Goal: Information Seeking & Learning: Learn about a topic

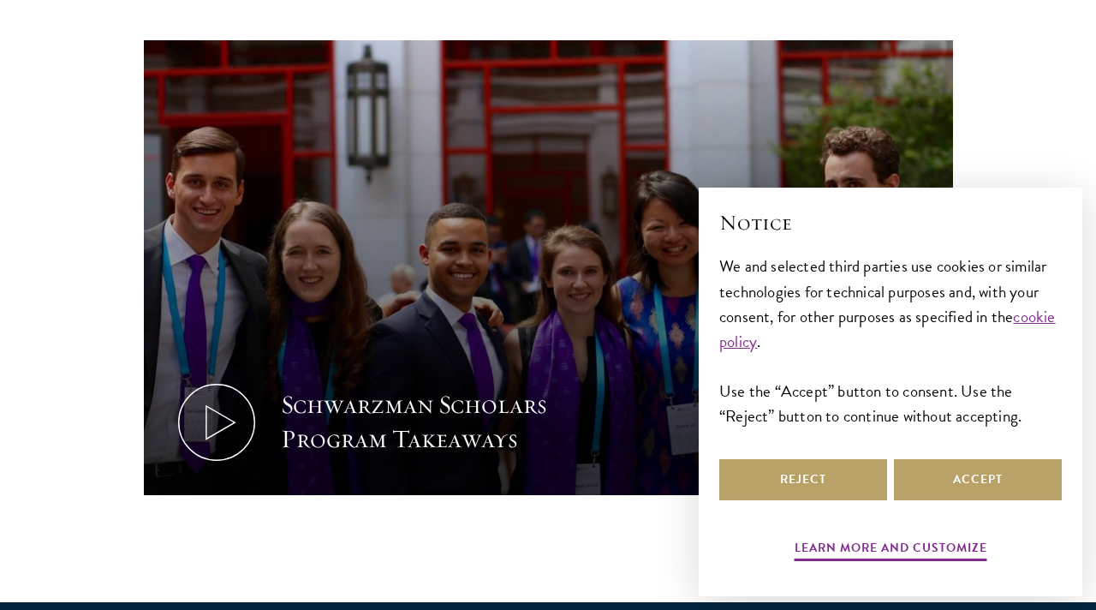
scroll to position [783, 0]
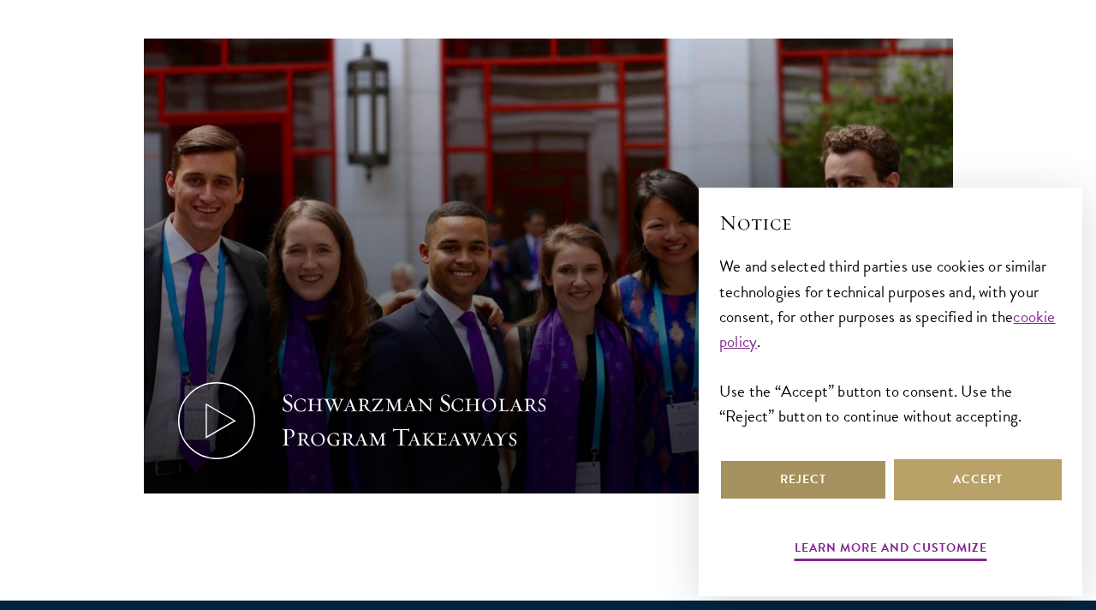
click at [792, 491] on button "Reject" at bounding box center [803, 479] width 168 height 41
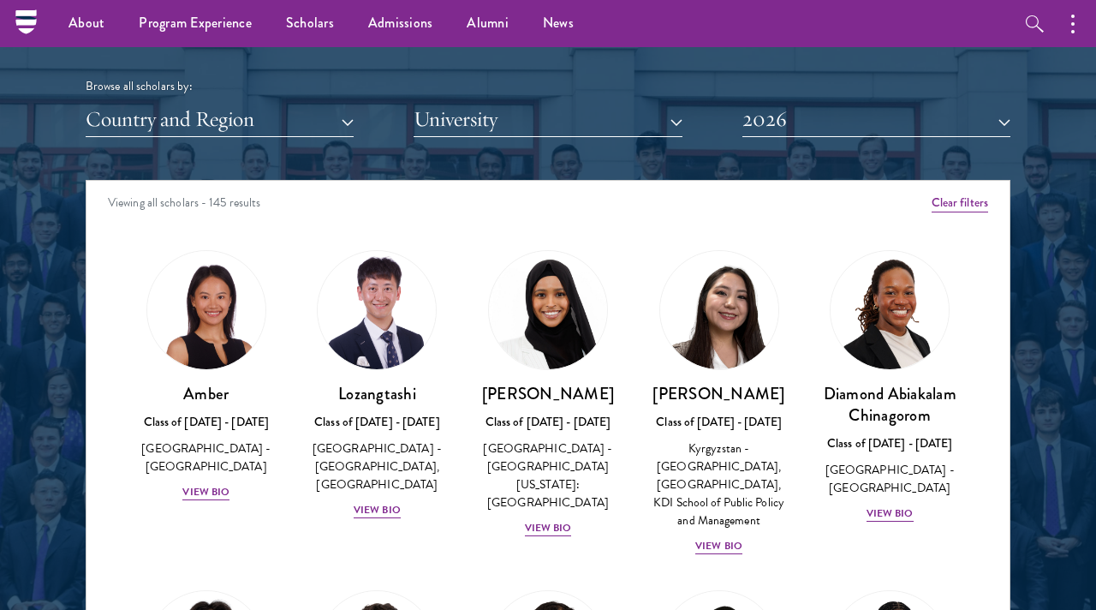
scroll to position [2014, 0]
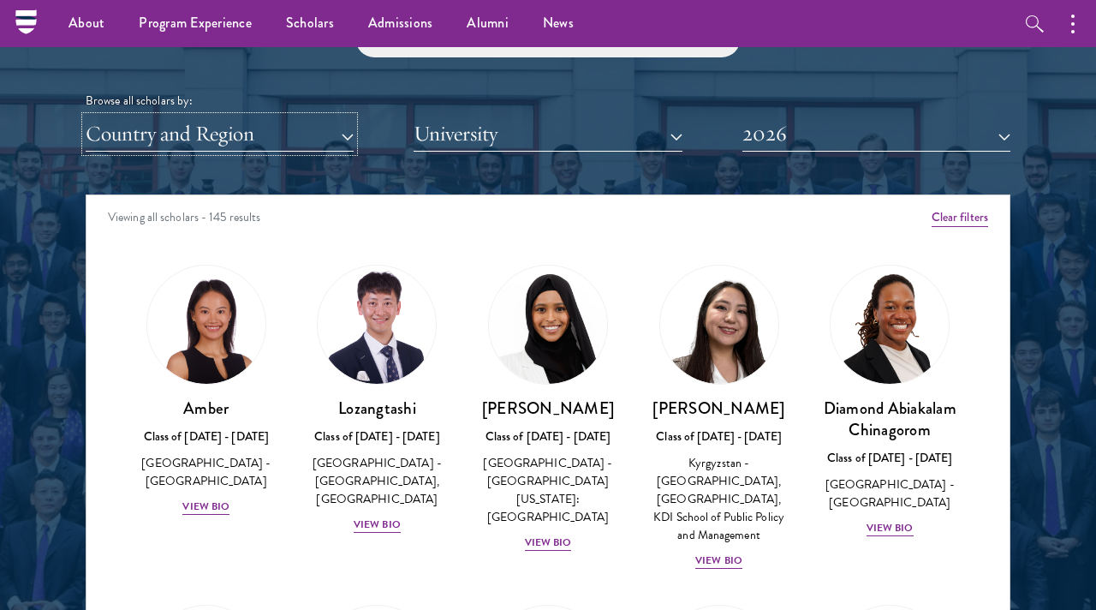
click at [297, 143] on button "Country and Region" at bounding box center [220, 133] width 268 height 35
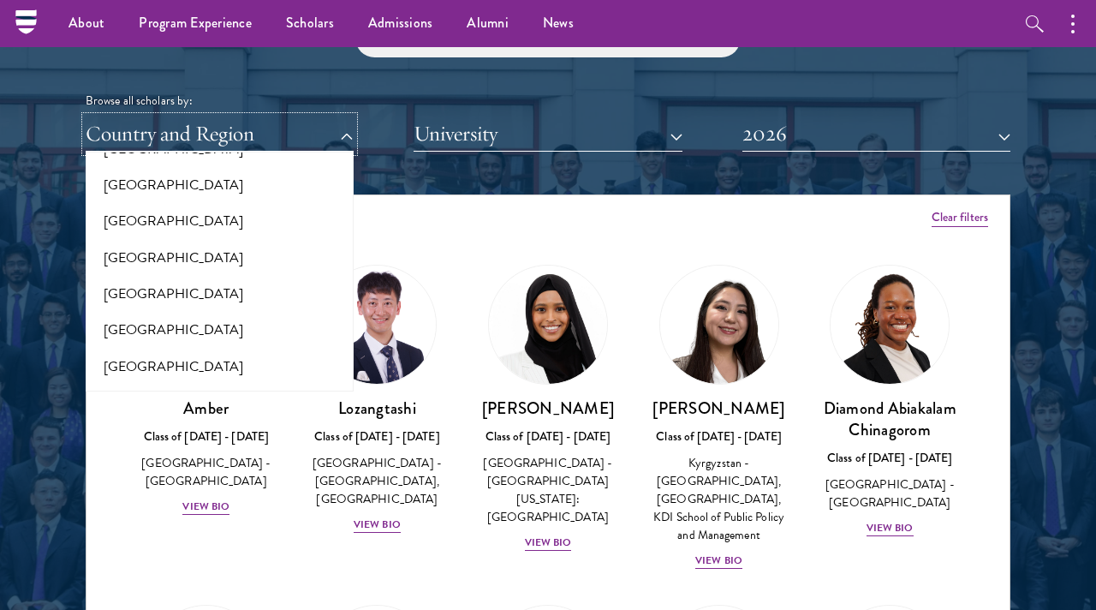
scroll to position [2531, 0]
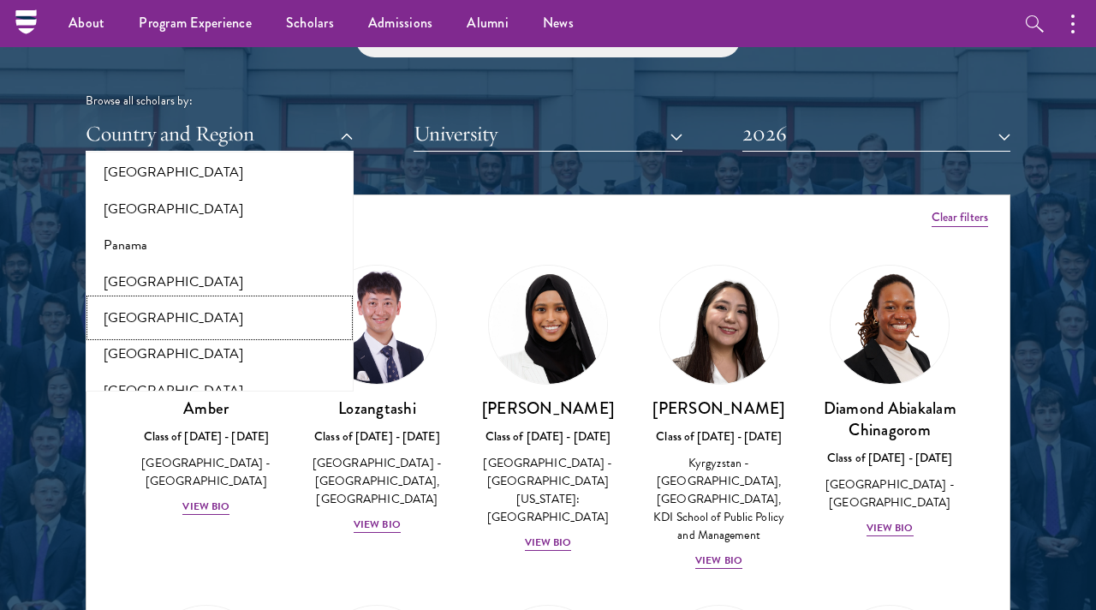
click at [152, 300] on button "[GEOGRAPHIC_DATA]" at bounding box center [220, 318] width 258 height 36
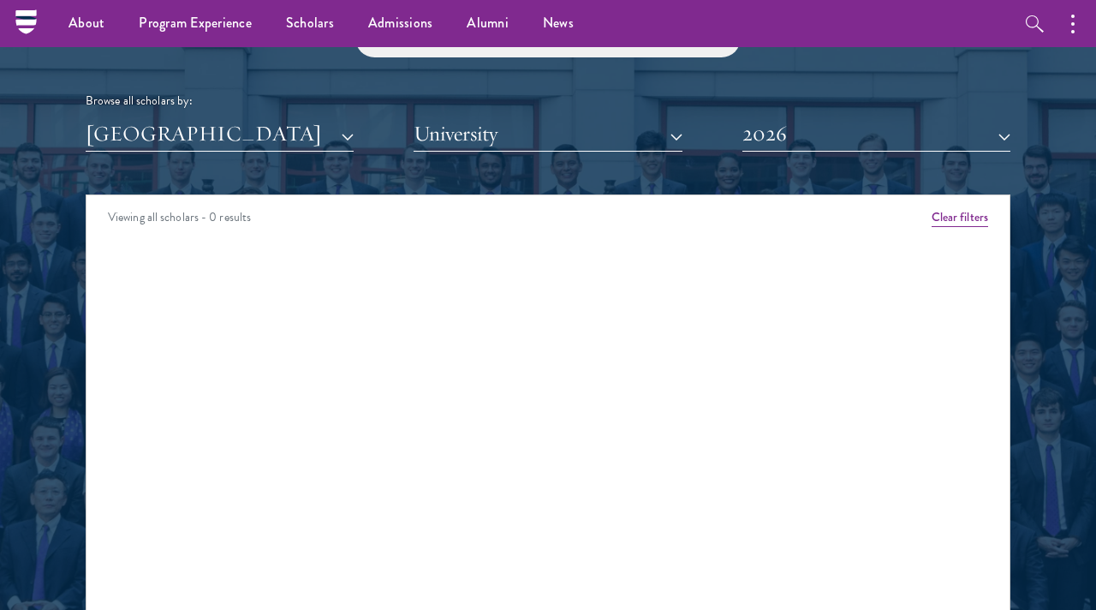
click at [122, 324] on div "Viewing all scholars - 0 results Clear filters Amber Class of [DATE] - [DATE] […" at bounding box center [548, 451] width 925 height 514
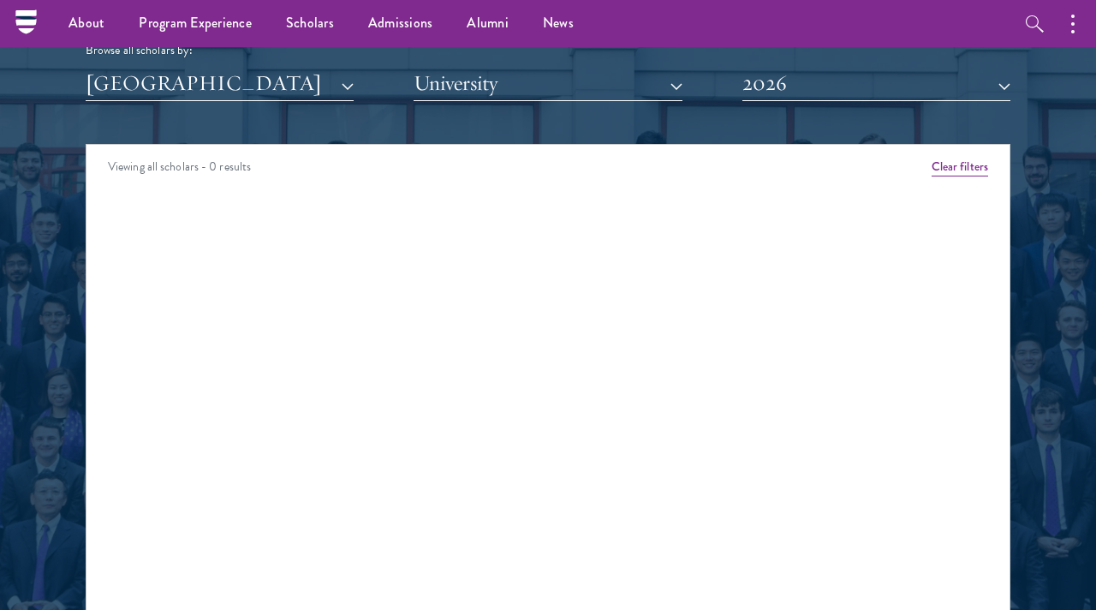
scroll to position [2072, 0]
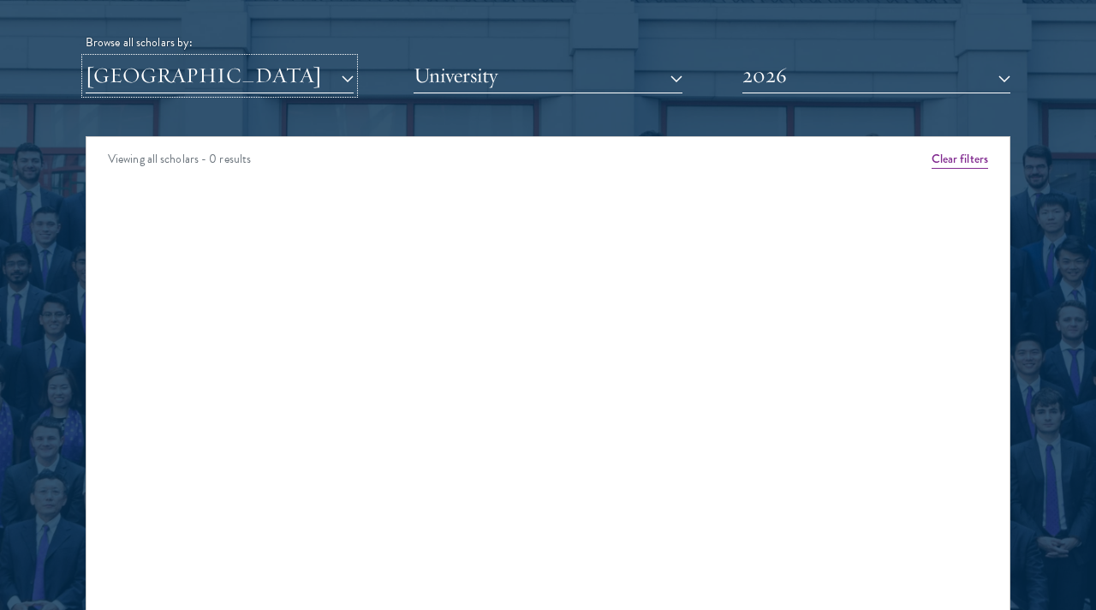
click at [224, 82] on button "[GEOGRAPHIC_DATA]" at bounding box center [220, 75] width 268 height 35
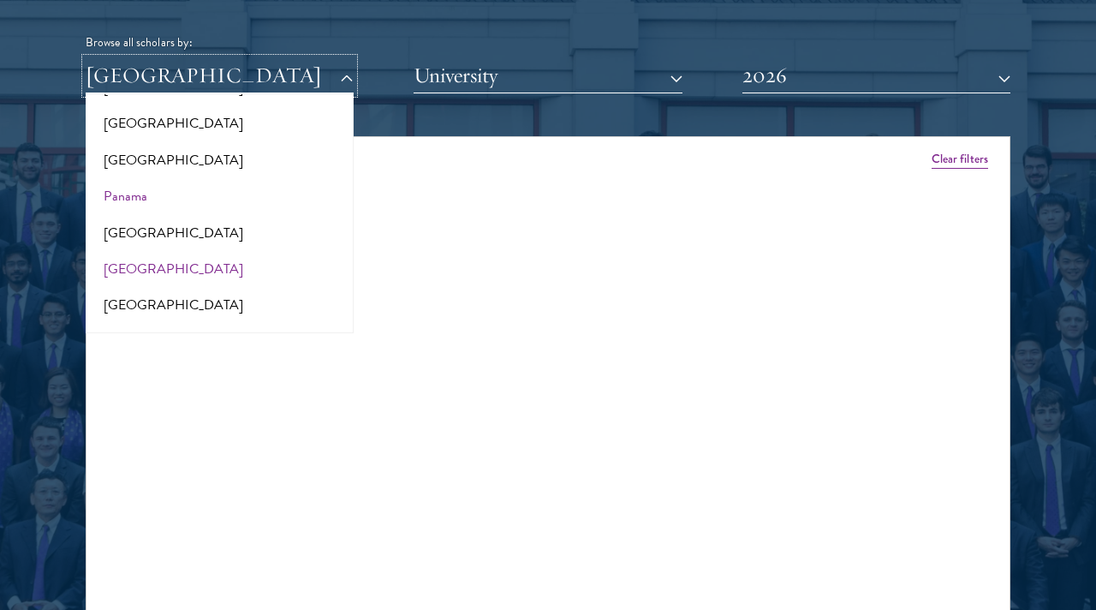
scroll to position [2518, 0]
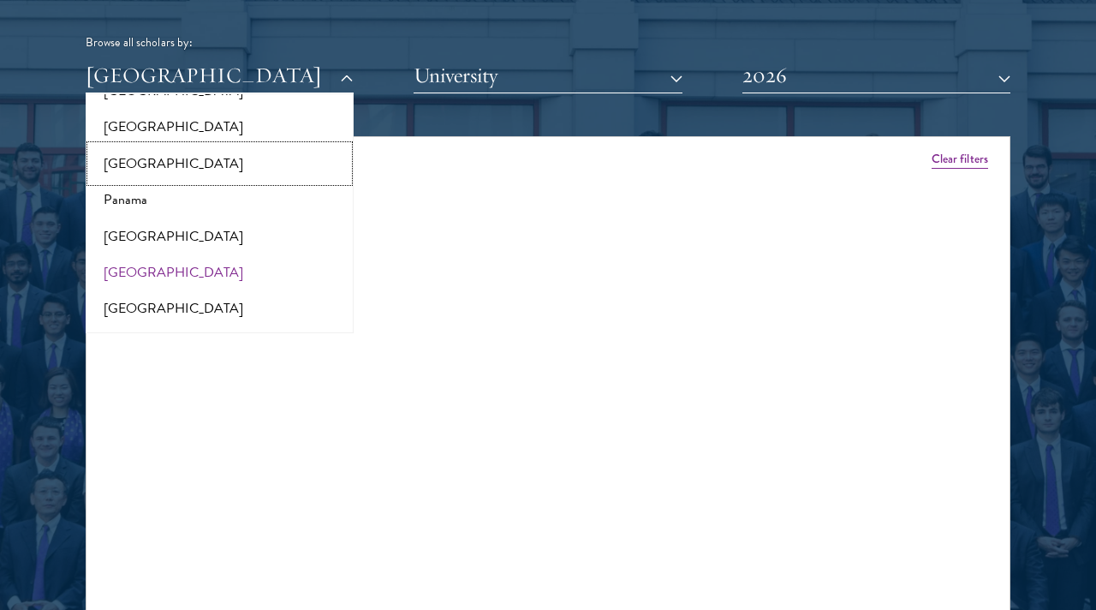
click at [164, 146] on button "[GEOGRAPHIC_DATA]" at bounding box center [220, 164] width 258 height 36
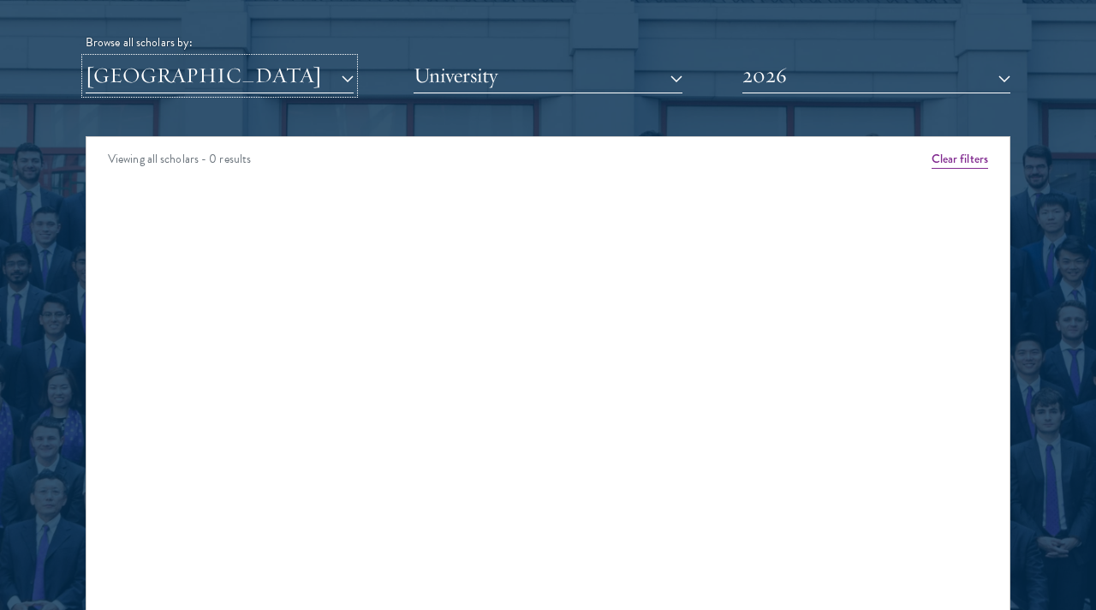
click at [201, 70] on button "[GEOGRAPHIC_DATA]" at bounding box center [220, 75] width 268 height 35
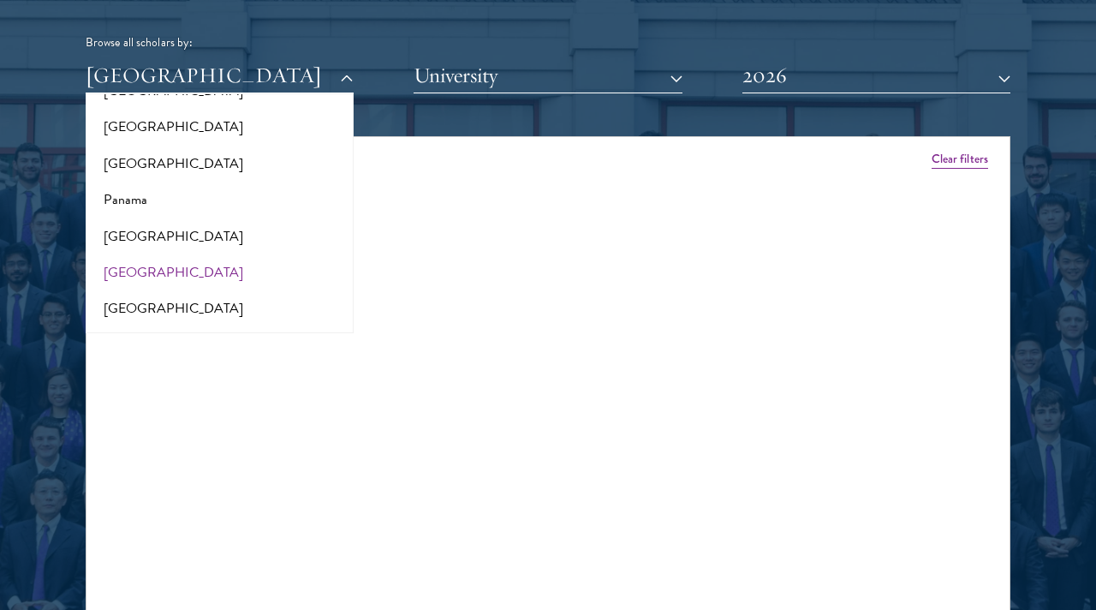
click at [784, 94] on div "Scholar Directory Congratulations and welcome to the Schwarzman Scholars Class …" at bounding box center [548, 214] width 925 height 871
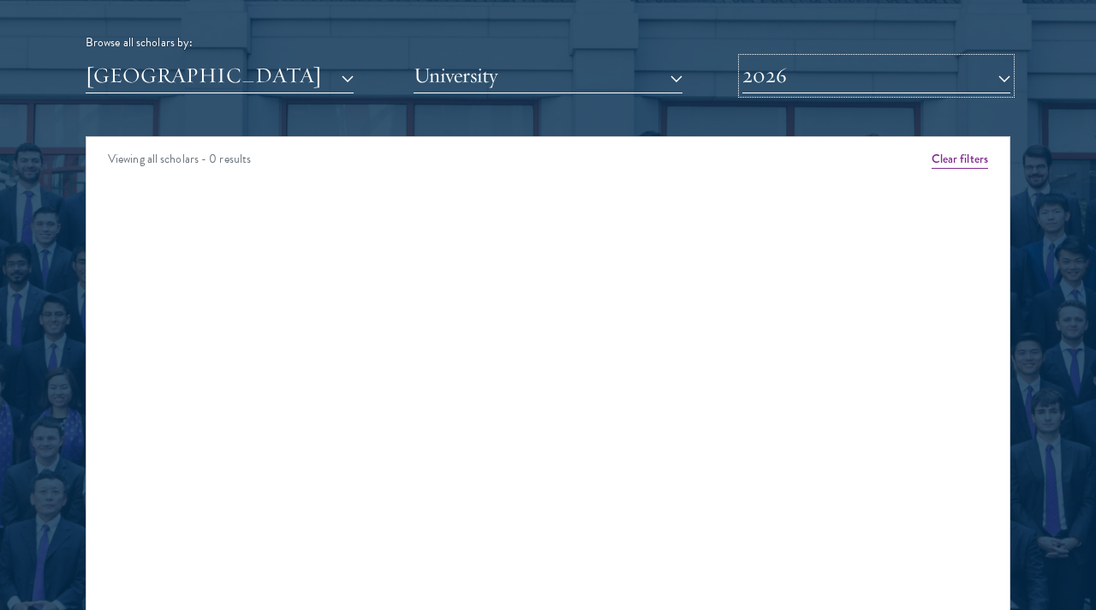
click at [777, 86] on button "2026" at bounding box center [876, 75] width 268 height 35
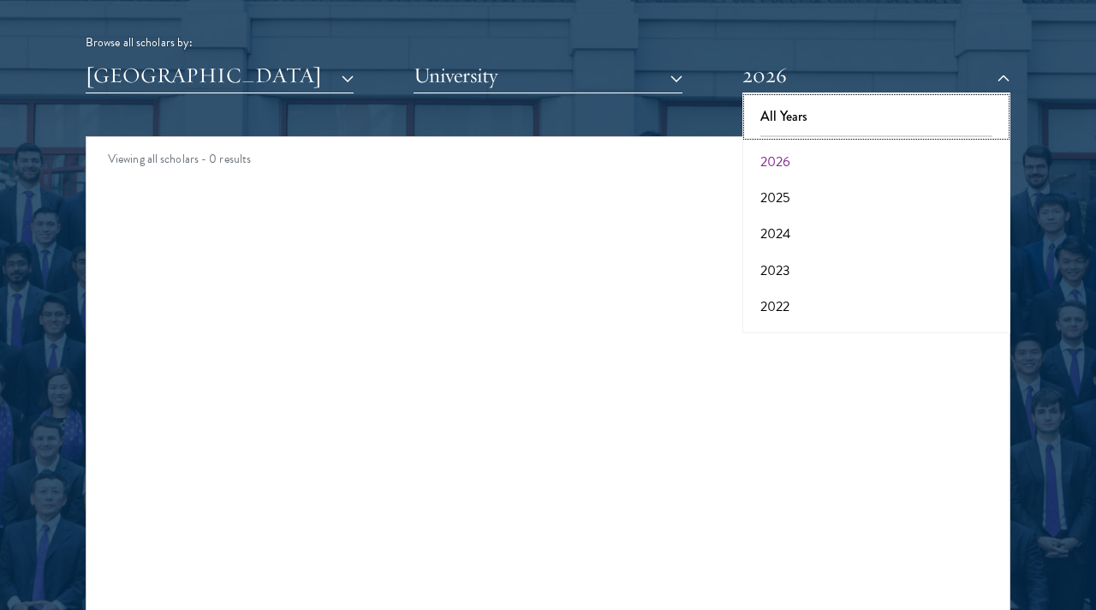
click at [773, 130] on button "All Years" at bounding box center [876, 116] width 258 height 36
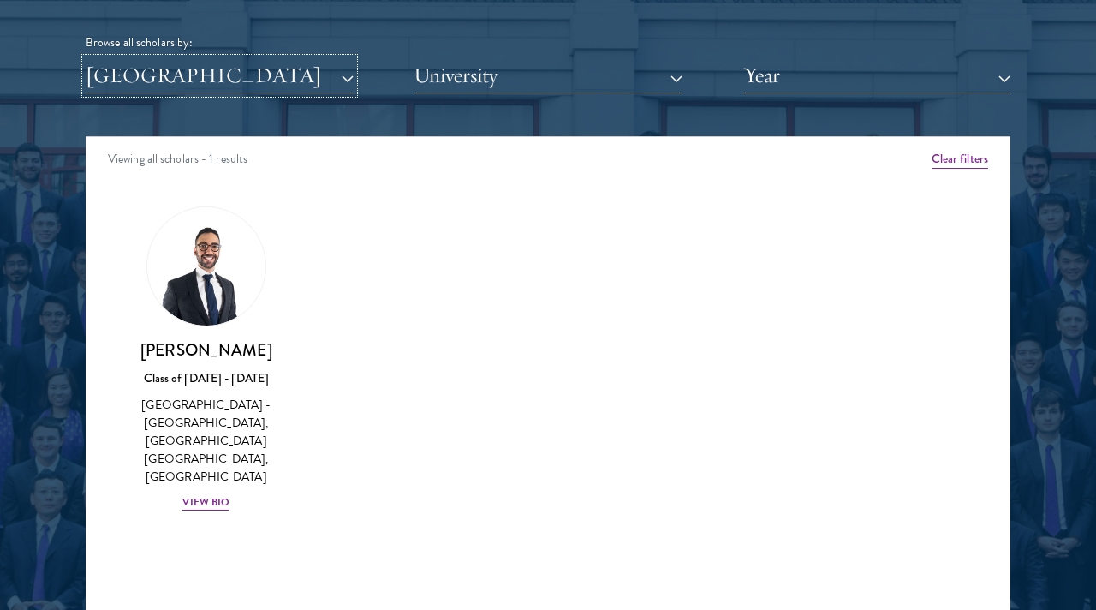
click at [185, 79] on button "[GEOGRAPHIC_DATA]" at bounding box center [220, 75] width 268 height 35
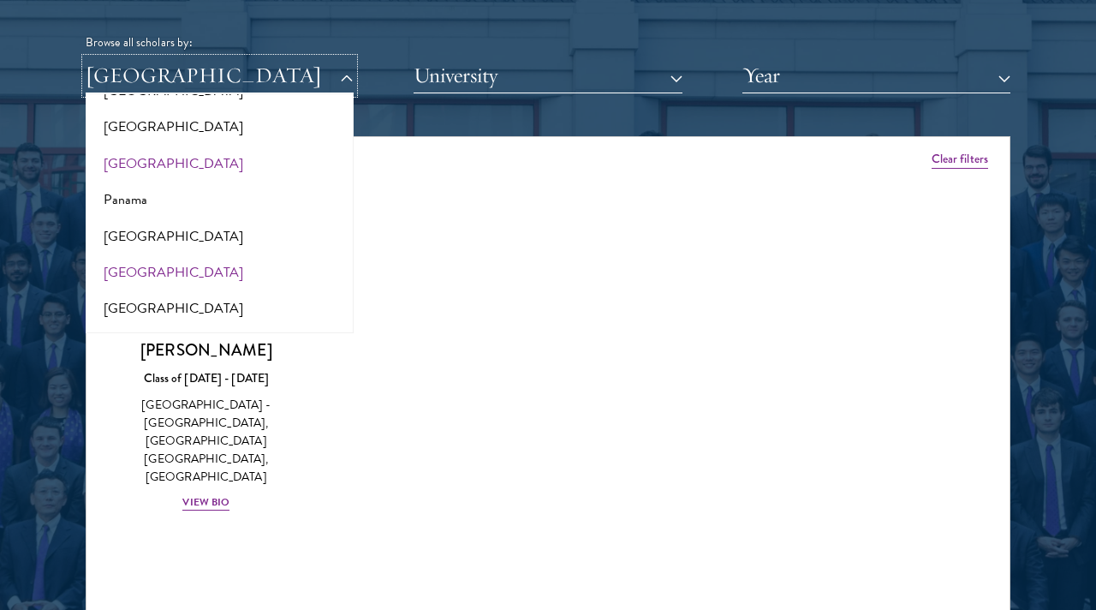
scroll to position [2515, 0]
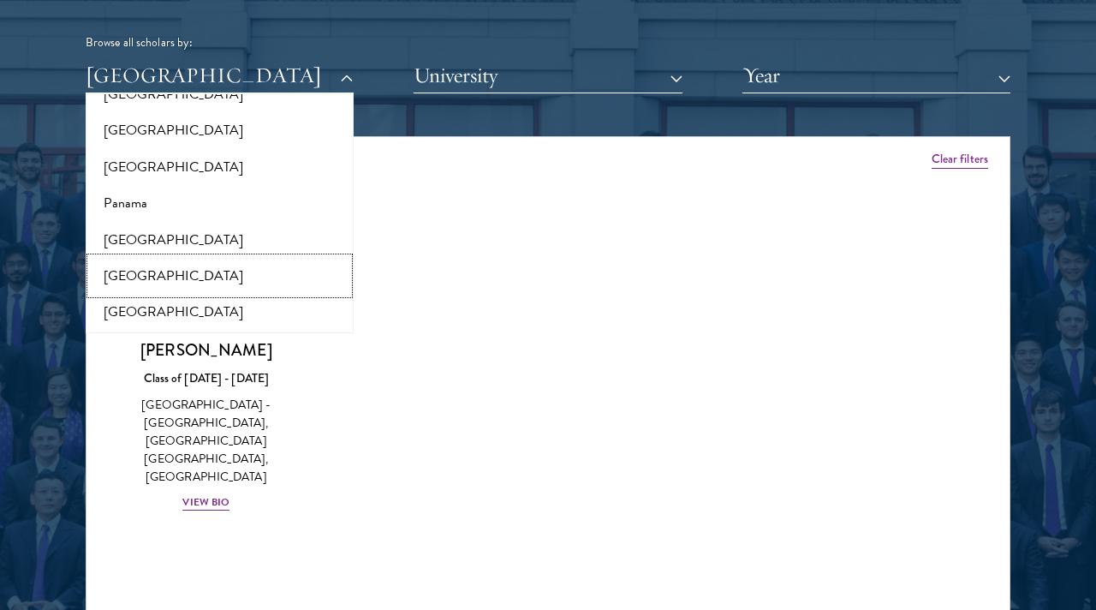
click at [155, 258] on button "[GEOGRAPHIC_DATA]" at bounding box center [220, 276] width 258 height 36
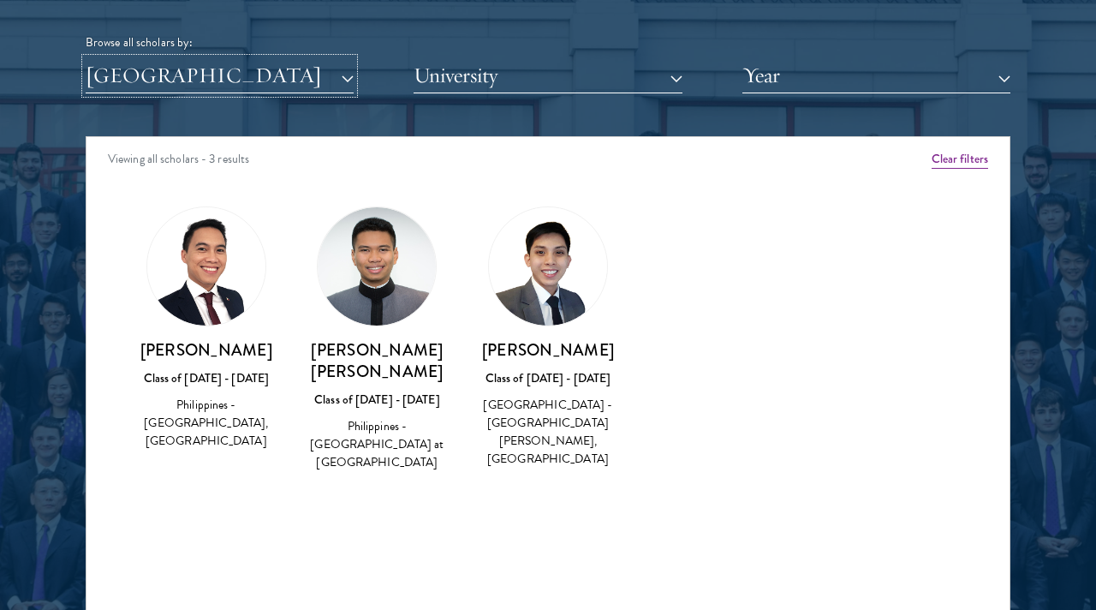
click at [167, 73] on button "[GEOGRAPHIC_DATA]" at bounding box center [220, 75] width 268 height 35
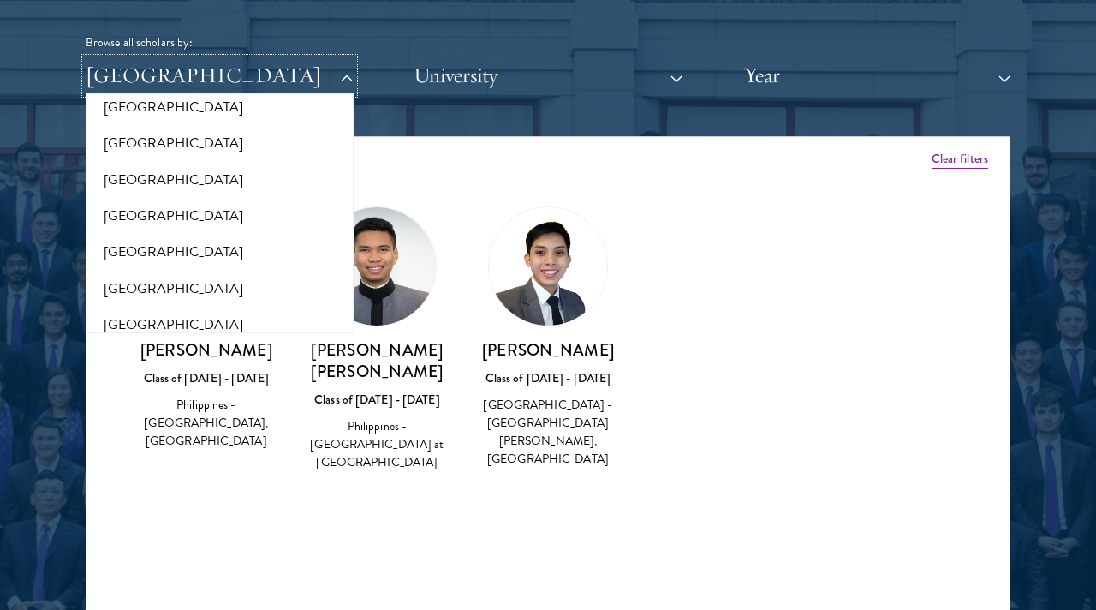
scroll to position [2110, 0]
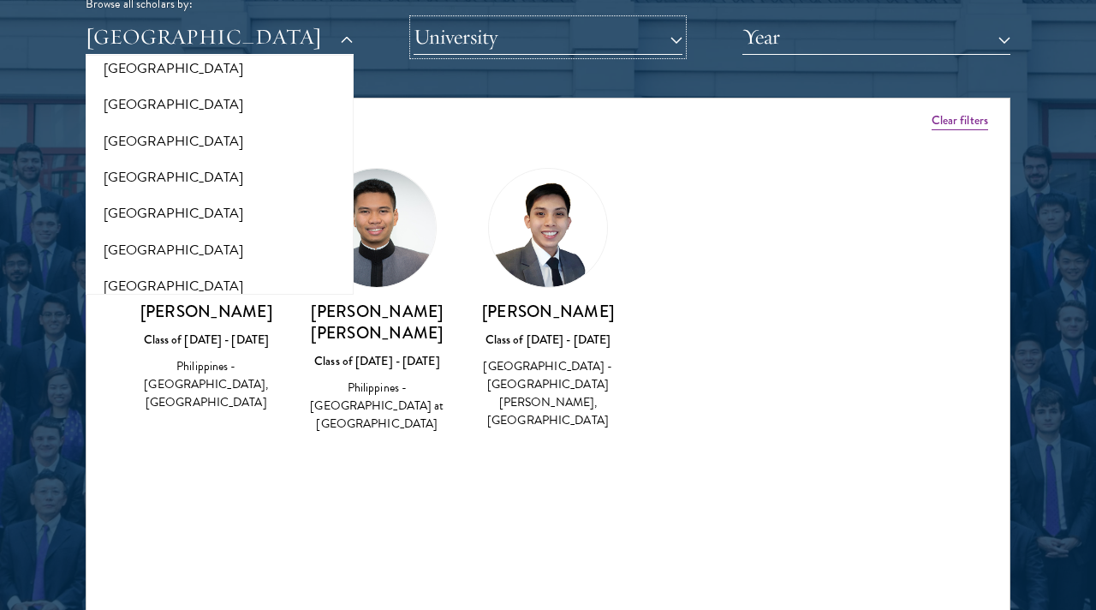
click at [453, 35] on button "University" at bounding box center [548, 37] width 268 height 35
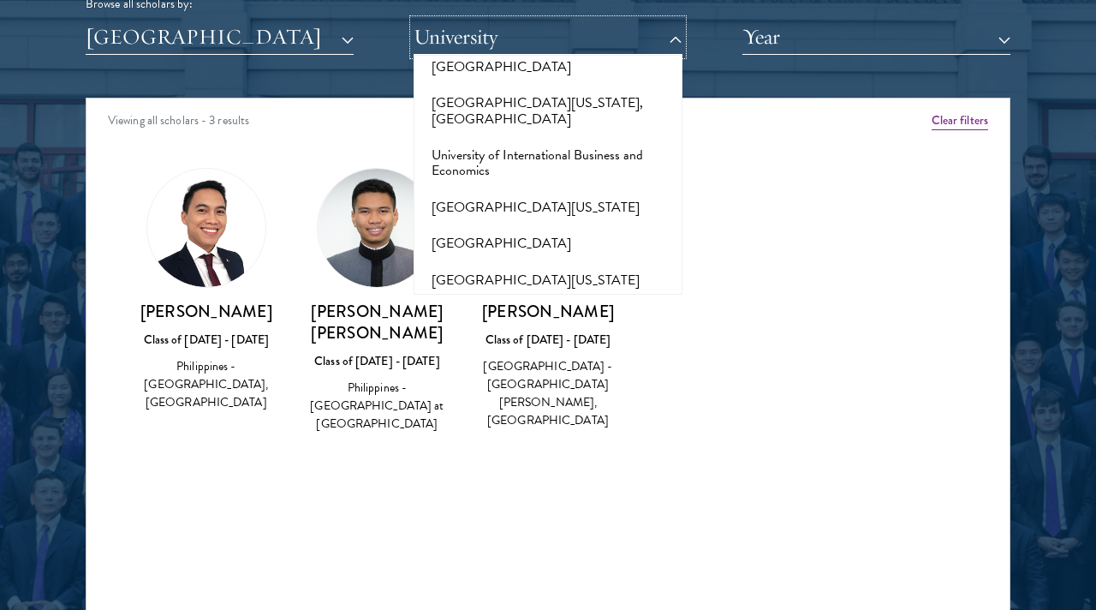
scroll to position [15151, 0]
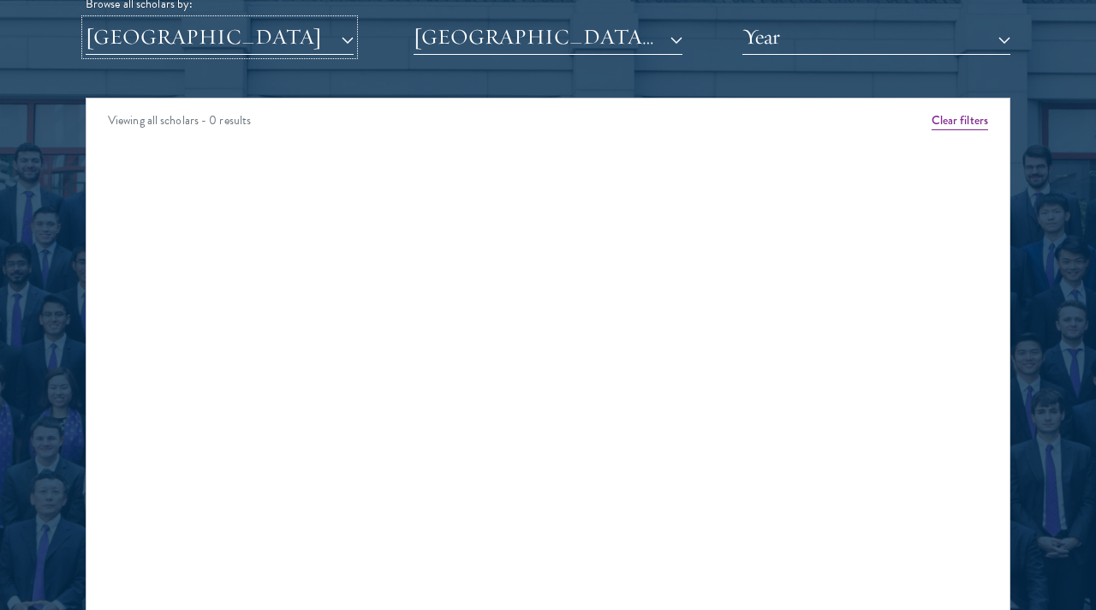
click at [289, 32] on button "[GEOGRAPHIC_DATA]" at bounding box center [220, 37] width 268 height 35
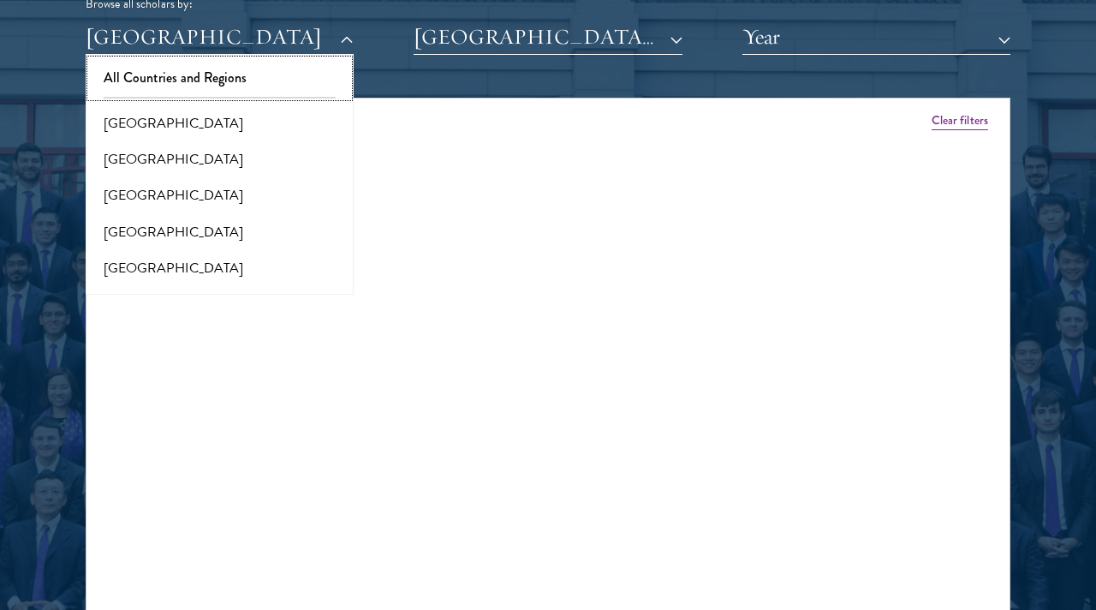
click at [198, 72] on button "All Countries and Regions" at bounding box center [220, 78] width 258 height 36
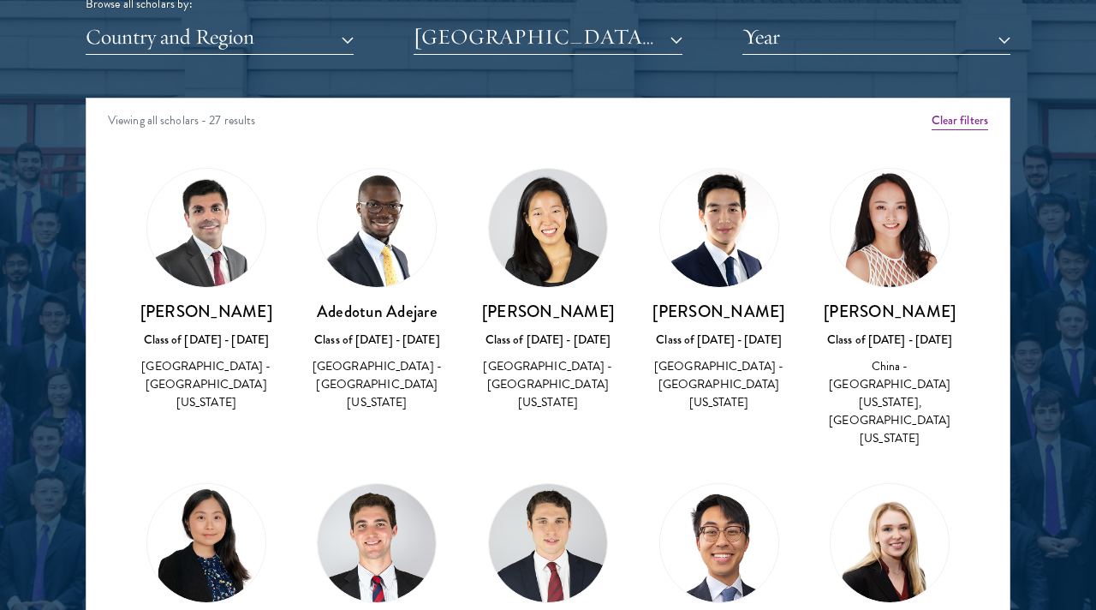
drag, startPoint x: 659, startPoint y: 312, endPoint x: 776, endPoint y: 313, distance: 116.4
click at [777, 313] on h3 "[PERSON_NAME]" at bounding box center [719, 311] width 137 height 21
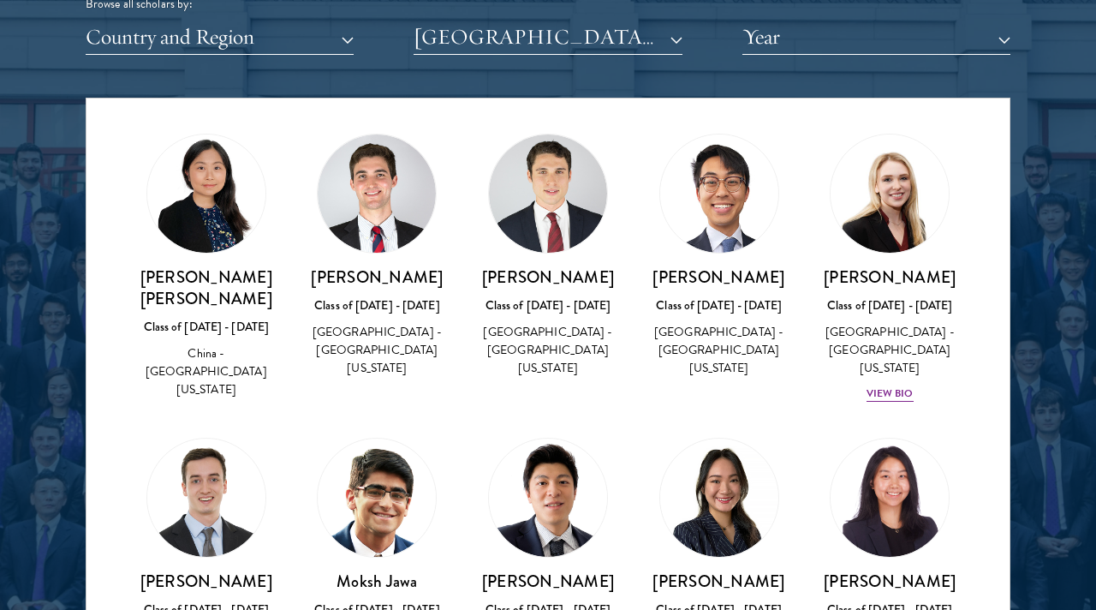
scroll to position [355, 0]
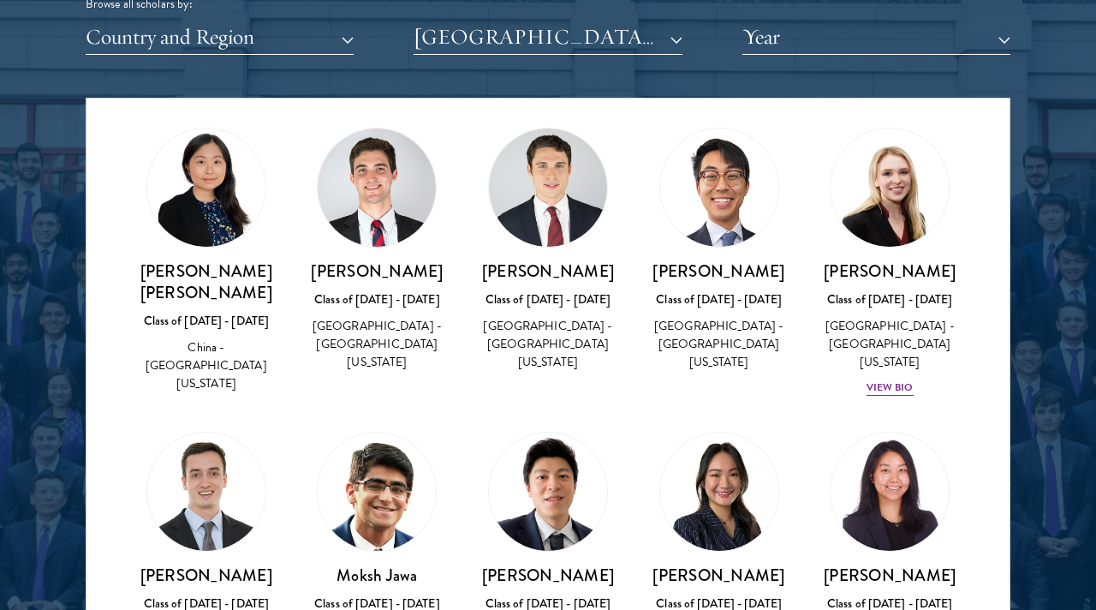
drag, startPoint x: 489, startPoint y: 235, endPoint x: 604, endPoint y: 234, distance: 115.6
click at [604, 260] on h3 "[PERSON_NAME]" at bounding box center [547, 270] width 137 height 21
copy h3 "[PERSON_NAME]"
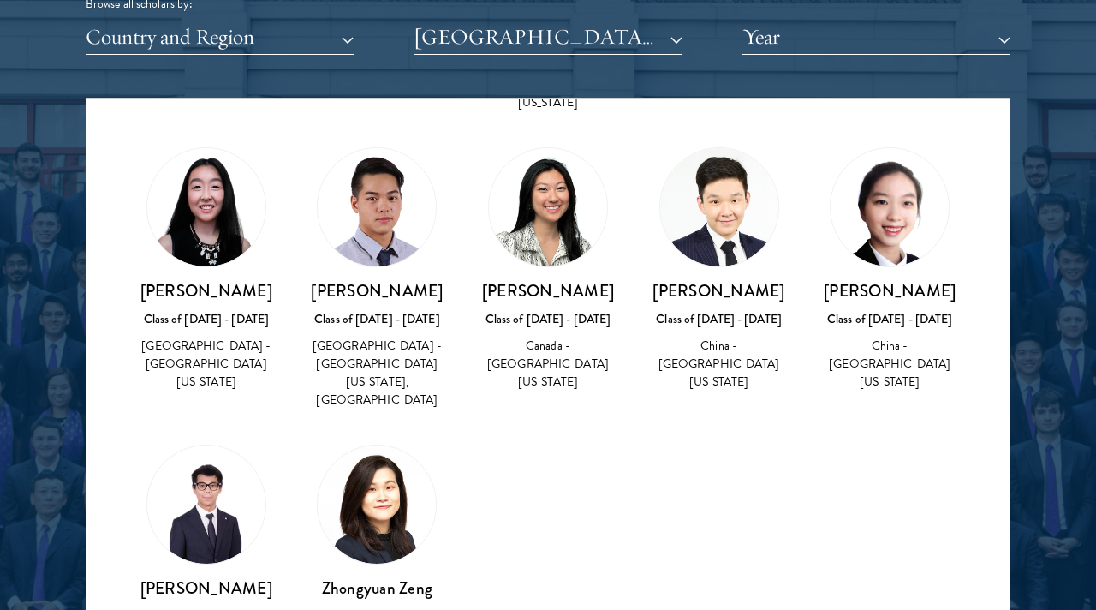
scroll to position [1134, 0]
